Goal: Check status: Check status

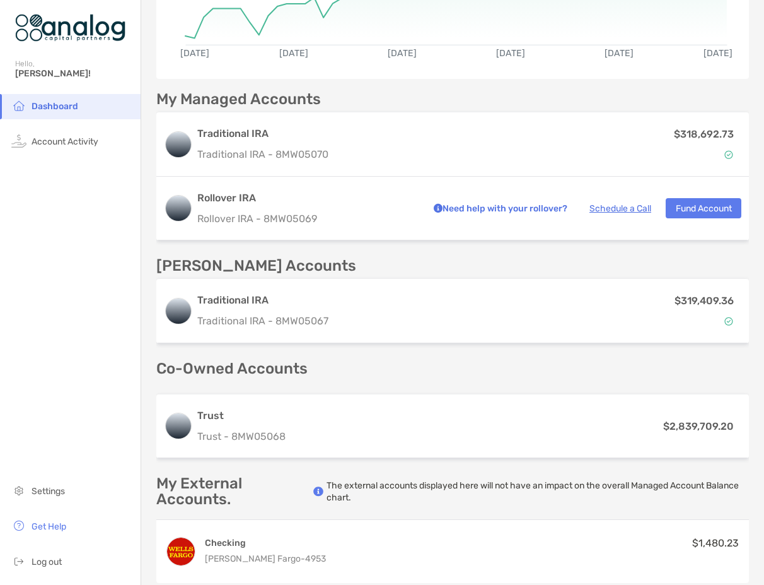
scroll to position [252, 0]
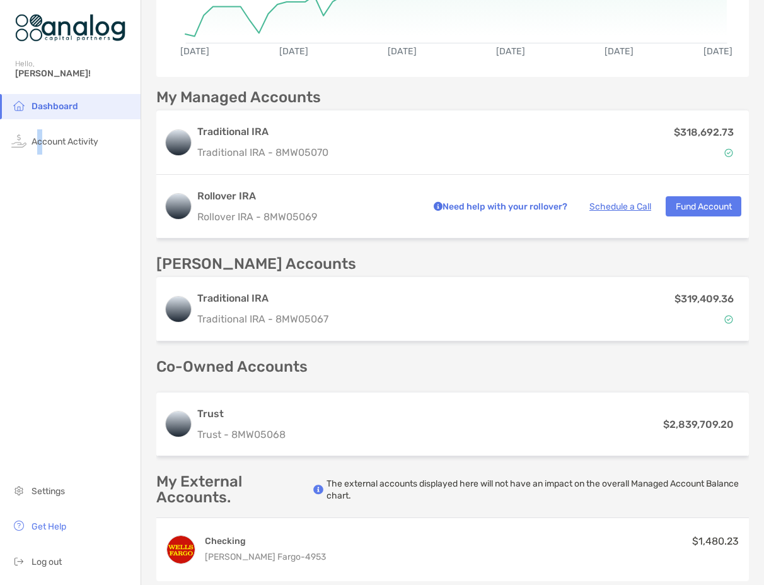
click at [40, 297] on div "Dashboard Account Activity Settings Get Help Log out" at bounding box center [70, 339] width 141 height 491
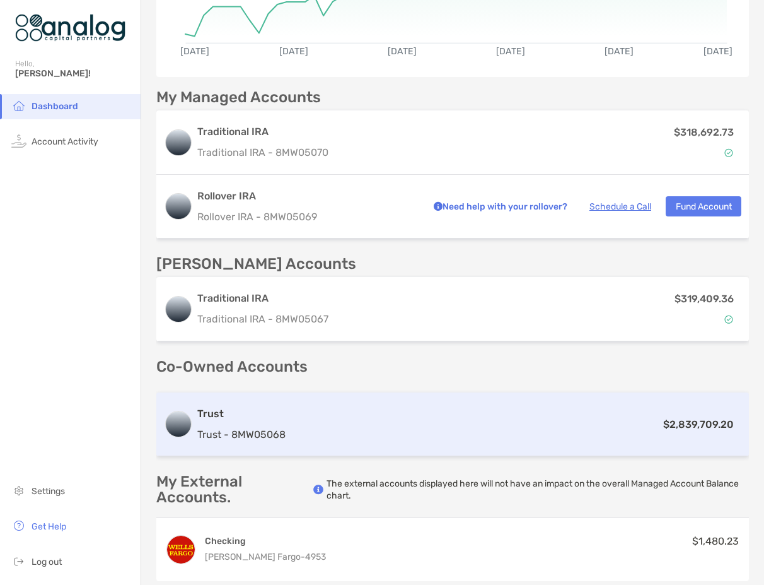
click at [490, 439] on div "Trust Trust - 8MW05068 $2,839,709.20" at bounding box center [452, 424] width 593 height 64
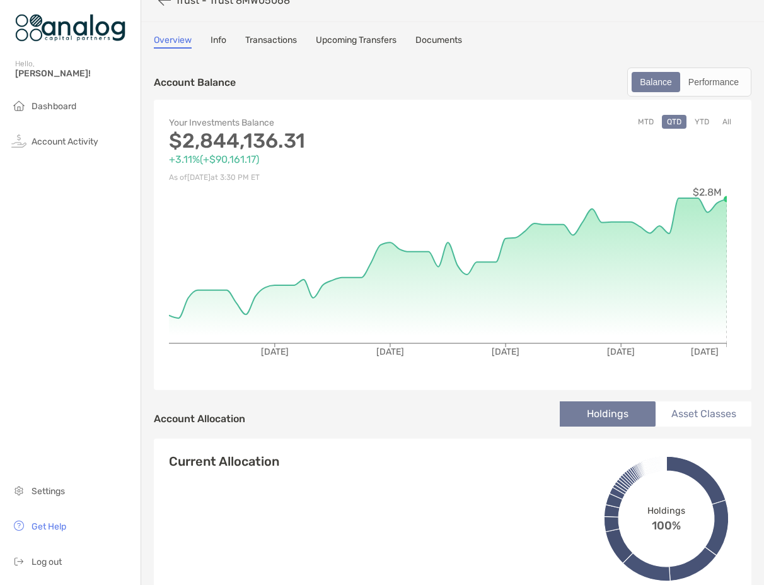
scroll to position [16, 0]
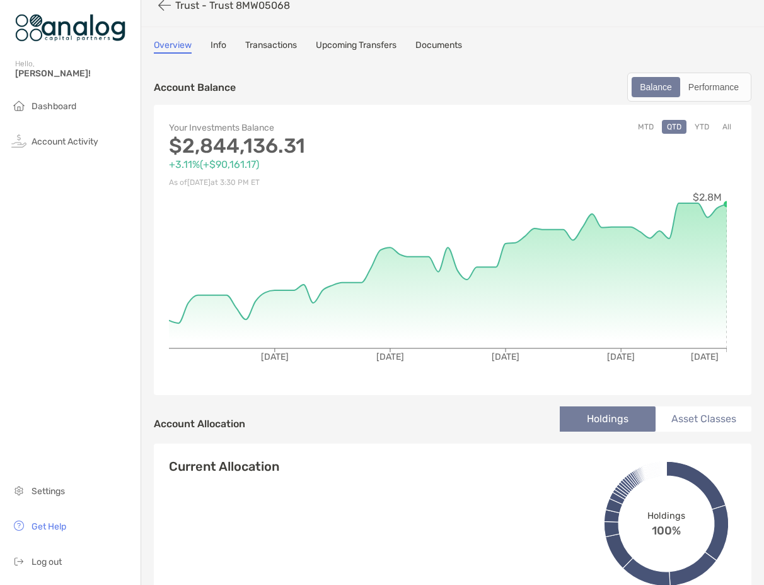
click at [634, 127] on button "MTD" at bounding box center [646, 127] width 26 height 14
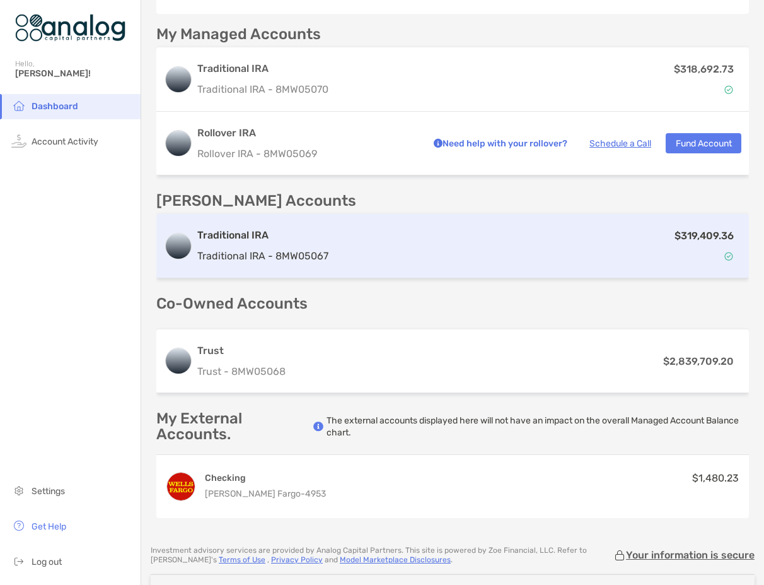
scroll to position [378, 0]
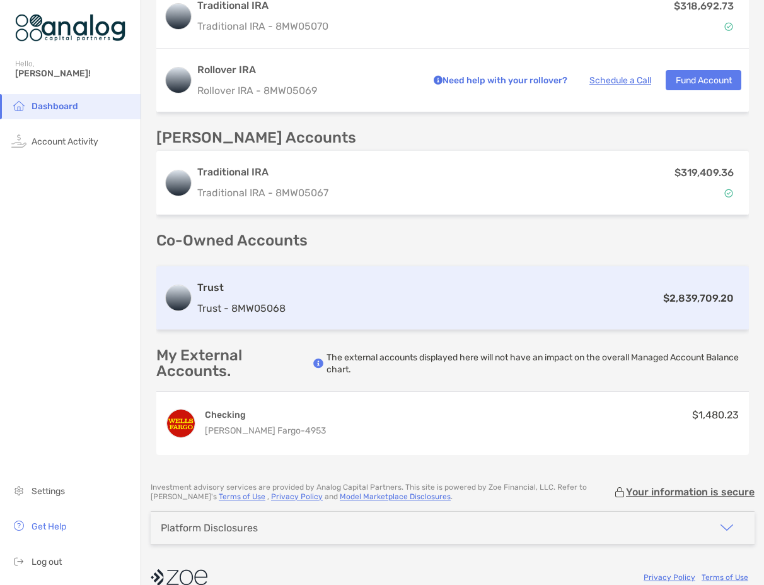
click at [520, 294] on div "$2,839,709.20" at bounding box center [516, 298] width 451 height 16
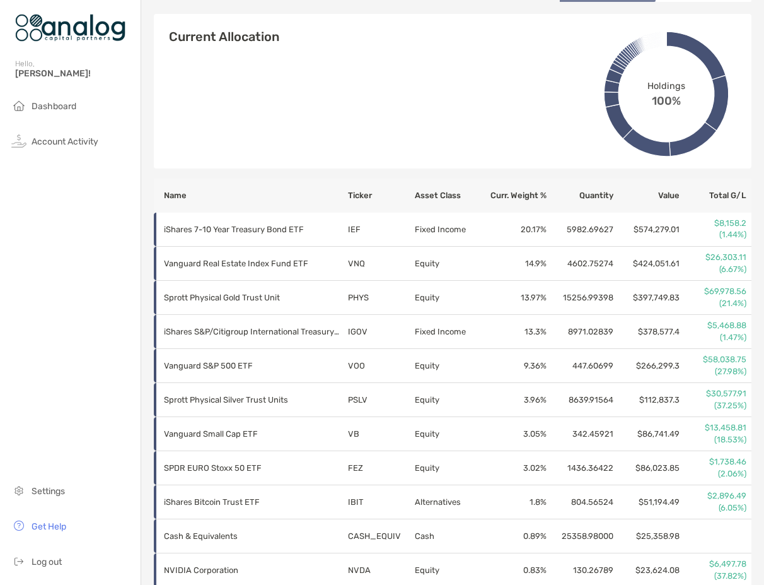
scroll to position [441, 0]
